Goal: Task Accomplishment & Management: Use online tool/utility

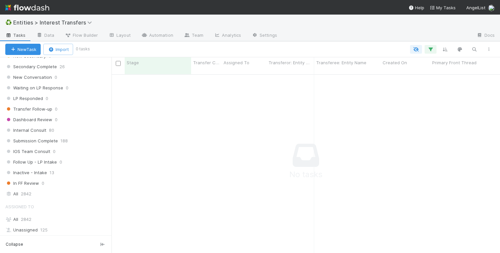
scroll to position [800, 0]
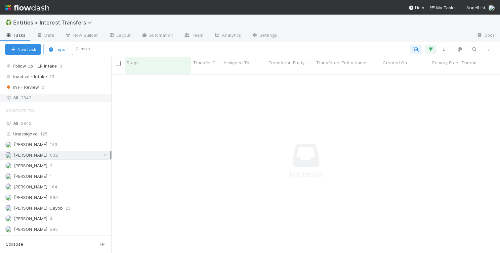
click at [24, 97] on span "2842" at bounding box center [26, 98] width 11 height 8
click at [23, 119] on div "All 2842" at bounding box center [57, 123] width 104 height 8
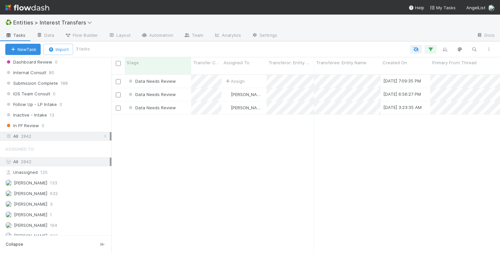
scroll to position [184, 389]
click at [105, 136] on icon at bounding box center [105, 136] width 7 height 4
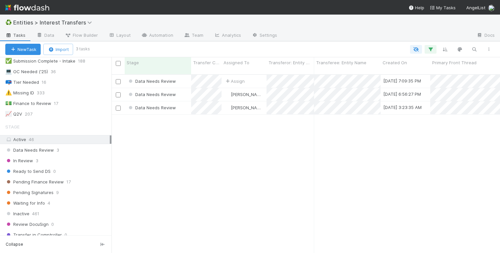
scroll to position [177, 0]
click at [45, 141] on div "Active 46" at bounding box center [57, 138] width 104 height 8
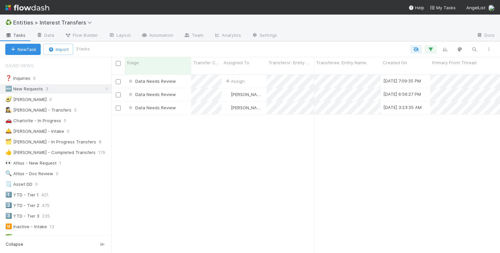
click at [194, 139] on div "Data Needs Review Assign [DATE] 7:09:35 PM [DATE] 7:09:36 PM 0 0 0 0 Data Needs…" at bounding box center [305, 166] width 389 height 183
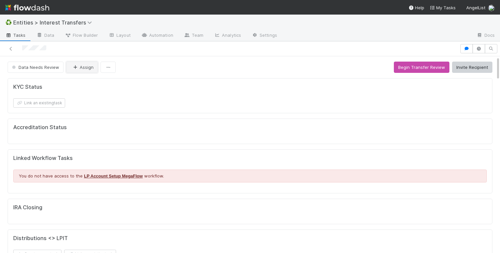
click at [86, 68] on button "Assign" at bounding box center [82, 67] width 32 height 11
click at [403, 67] on button "Begin Transfer Review" at bounding box center [422, 67] width 56 height 11
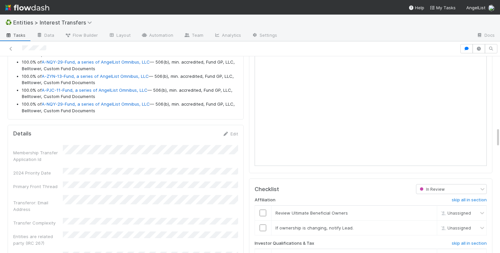
scroll to position [752, 0]
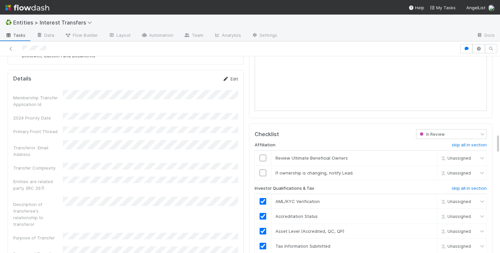
click at [233, 78] on link "Edit" at bounding box center [231, 78] width 16 height 5
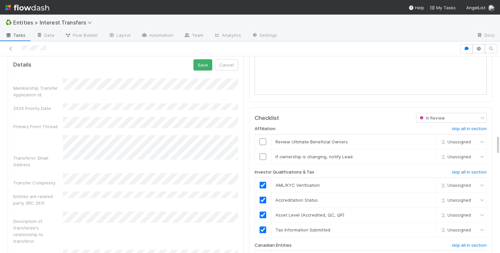
scroll to position [770, 0]
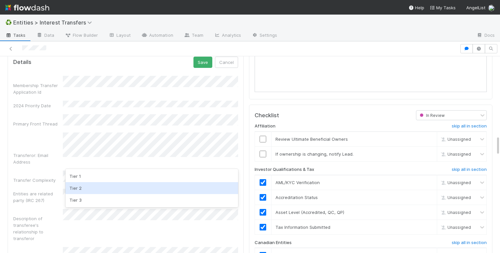
click at [72, 187] on div "Tier 2" at bounding box center [151, 188] width 173 height 12
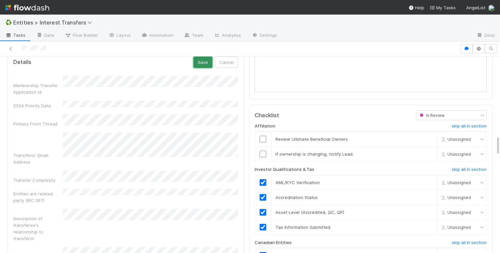
click at [201, 60] on button "Save" at bounding box center [202, 62] width 19 height 11
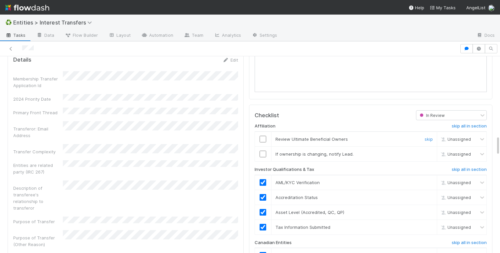
click at [263, 140] on input "checkbox" at bounding box center [263, 139] width 7 height 7
click at [430, 153] on link "skip" at bounding box center [429, 153] width 8 height 5
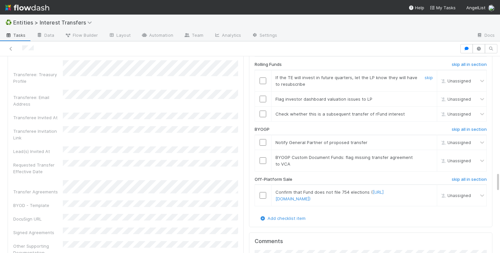
scroll to position [1124, 0]
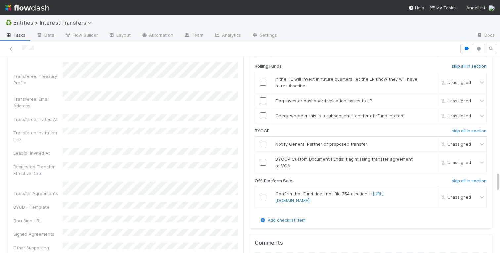
click at [458, 65] on h6 "skip all in section" at bounding box center [469, 65] width 35 height 5
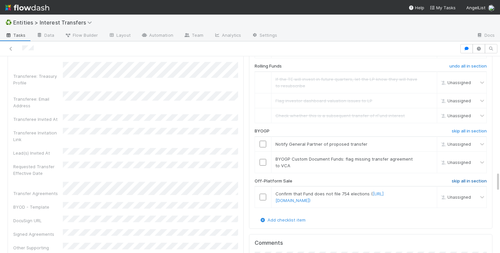
click at [457, 182] on h6 "skip all in section" at bounding box center [469, 180] width 35 height 5
click at [458, 131] on h6 "skip all in section" at bounding box center [469, 130] width 35 height 5
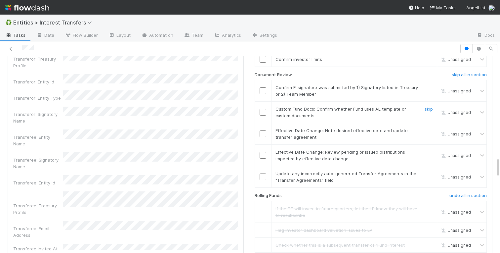
scroll to position [984, 0]
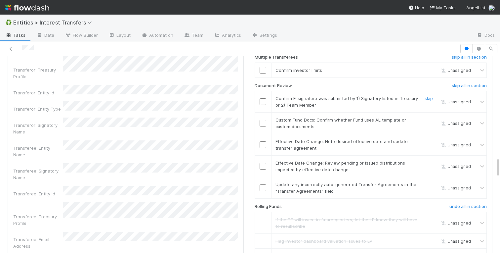
click at [261, 102] on input "checkbox" at bounding box center [263, 101] width 7 height 7
click at [430, 140] on link "skip" at bounding box center [429, 141] width 8 height 5
click at [426, 165] on link "skip" at bounding box center [429, 162] width 8 height 5
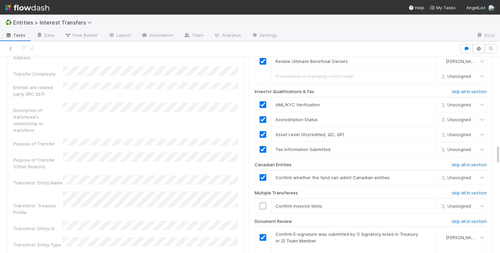
scroll to position [858, 0]
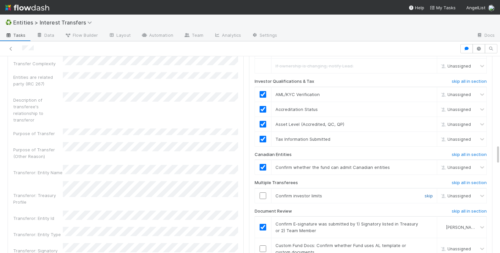
click at [427, 196] on link "skip" at bounding box center [429, 195] width 8 height 5
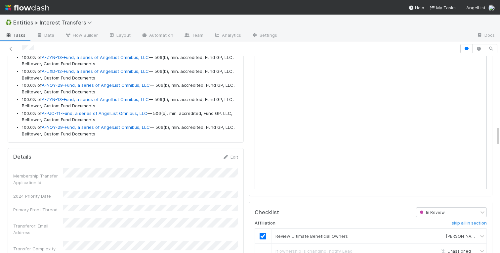
scroll to position [677, 0]
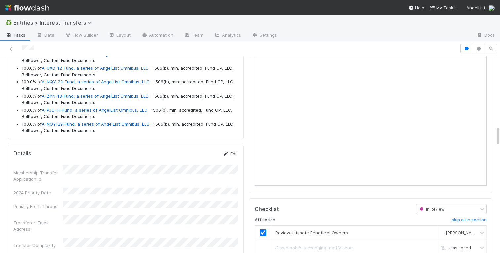
click at [233, 152] on link "Edit" at bounding box center [231, 153] width 16 height 5
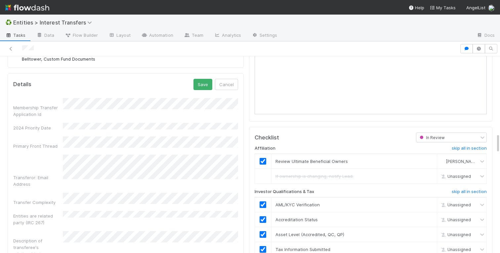
scroll to position [749, 0]
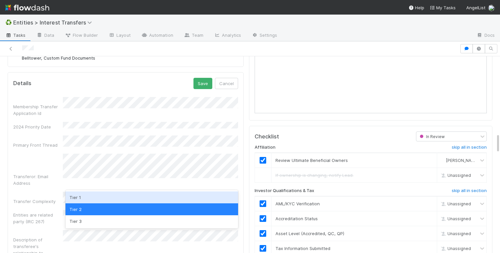
click at [101, 195] on div "Tier 1" at bounding box center [151, 197] width 173 height 12
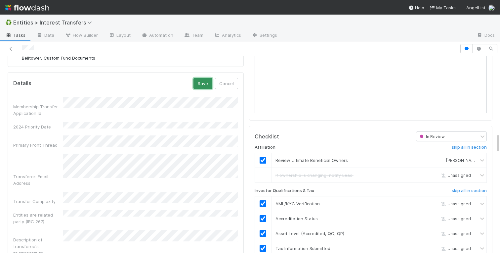
click at [201, 81] on button "Save" at bounding box center [202, 83] width 19 height 11
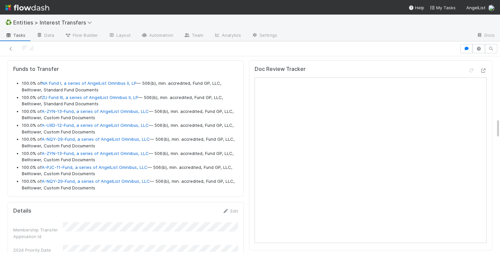
scroll to position [620, 0]
